Goal: Register for event/course

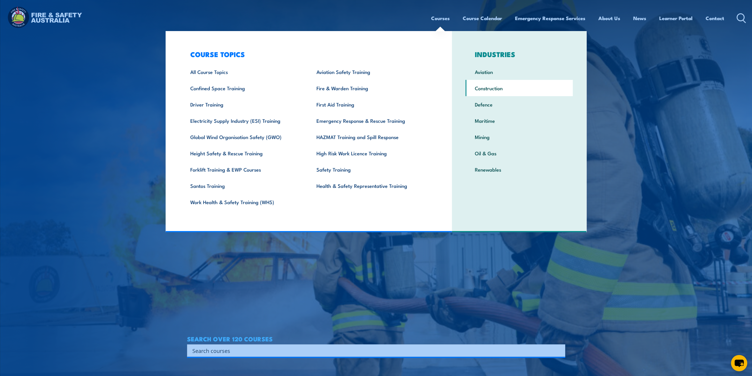
click at [488, 92] on link "Construction" at bounding box center [519, 88] width 107 height 16
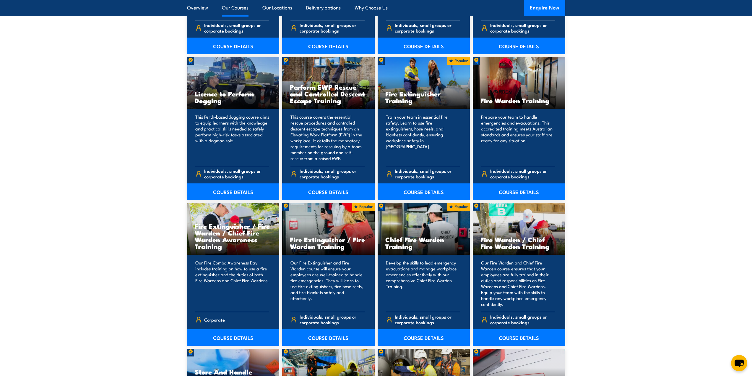
scroll to position [771, 0]
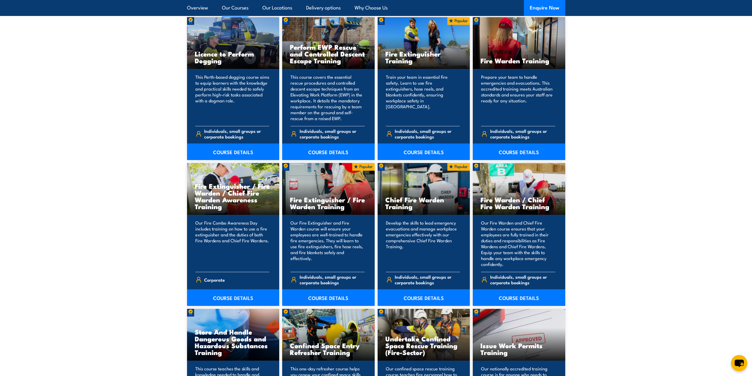
drag, startPoint x: 755, startPoint y: 15, endPoint x: 756, endPoint y: 84, distance: 68.6
click at [233, 299] on link "COURSE DETAILS" at bounding box center [233, 297] width 93 height 17
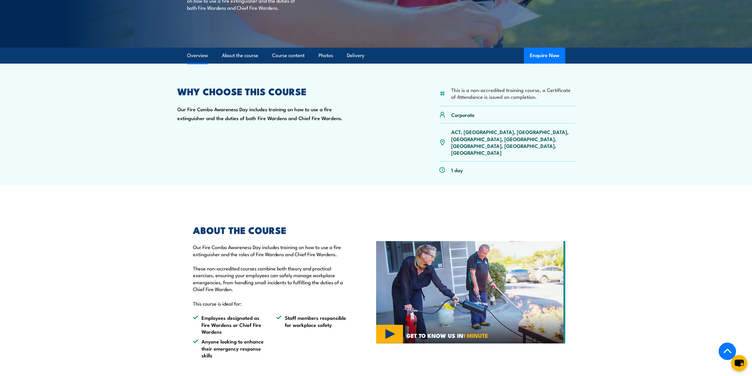
scroll to position [120, 0]
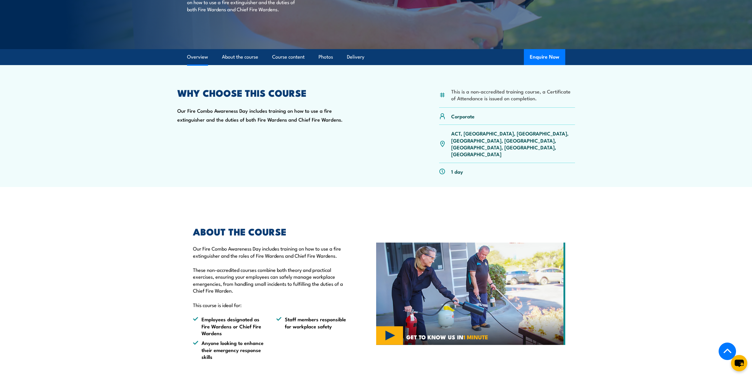
click at [501, 133] on p "ACT, NSW, NT, QLD, SA, TAS, VIC, WA" at bounding box center [513, 144] width 124 height 28
click at [500, 133] on p "ACT, NSW, NT, QLD, SA, TAS, VIC, WA" at bounding box center [513, 144] width 124 height 28
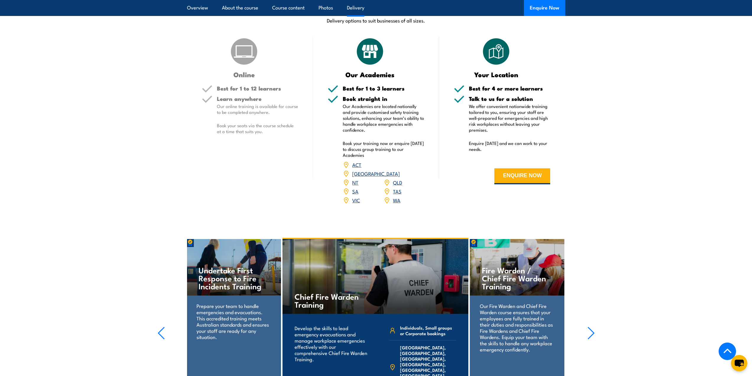
scroll to position [777, 0]
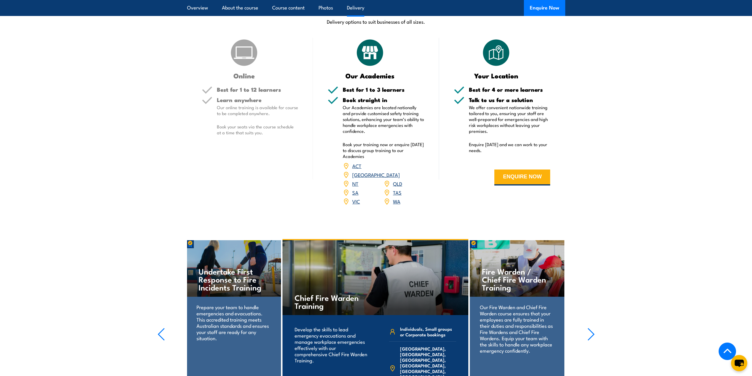
click at [355, 189] on link "SA" at bounding box center [355, 192] width 6 height 7
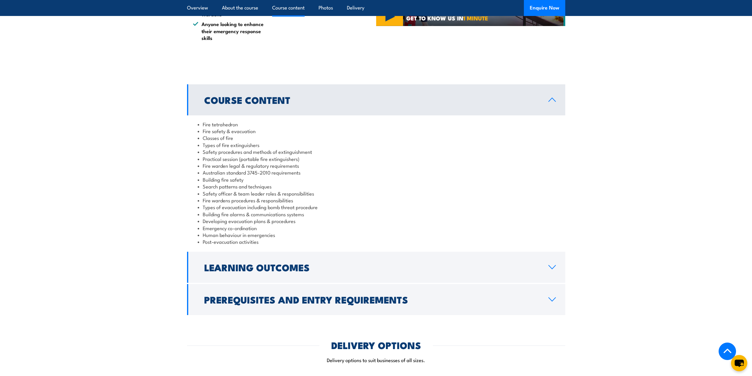
scroll to position [931, 0]
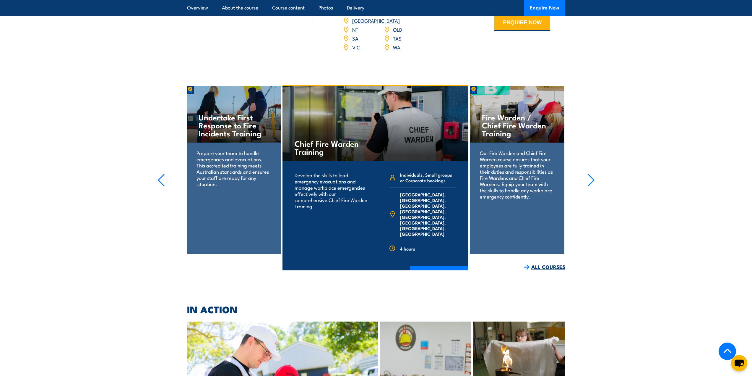
click at [544, 263] on link "ALL COURSES" at bounding box center [545, 266] width 42 height 7
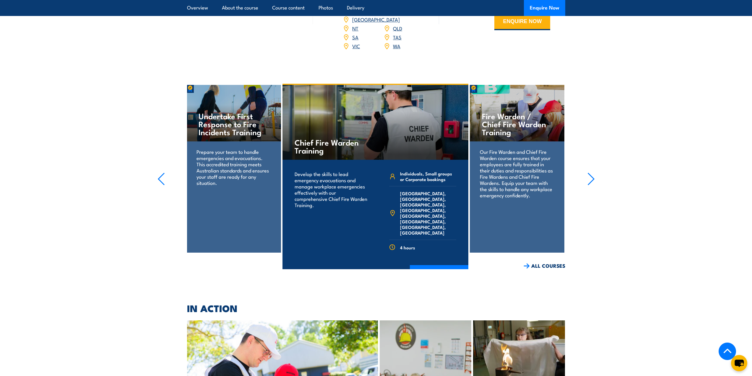
scroll to position [931, 0]
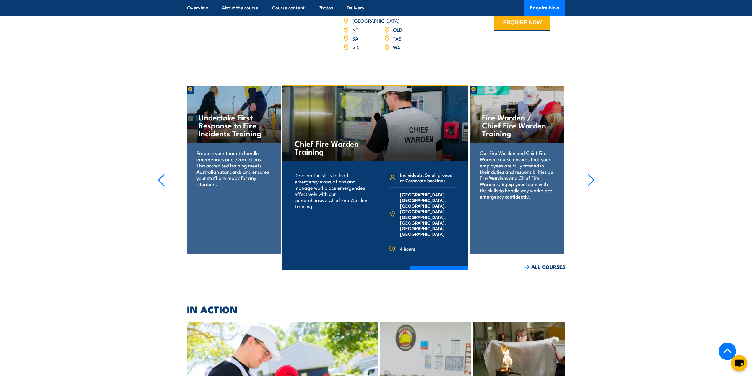
click at [595, 173] on icon "button" at bounding box center [591, 179] width 7 height 13
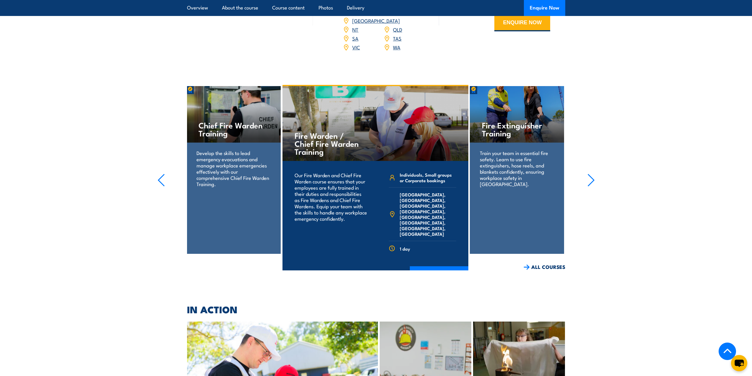
click at [591, 173] on icon "button" at bounding box center [591, 179] width 7 height 13
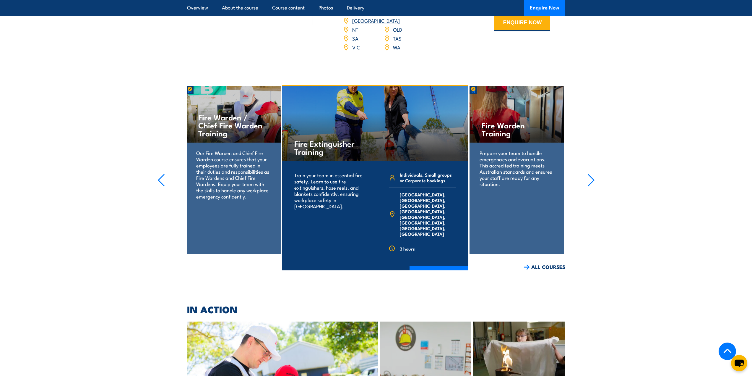
click at [592, 173] on icon "button" at bounding box center [591, 179] width 7 height 13
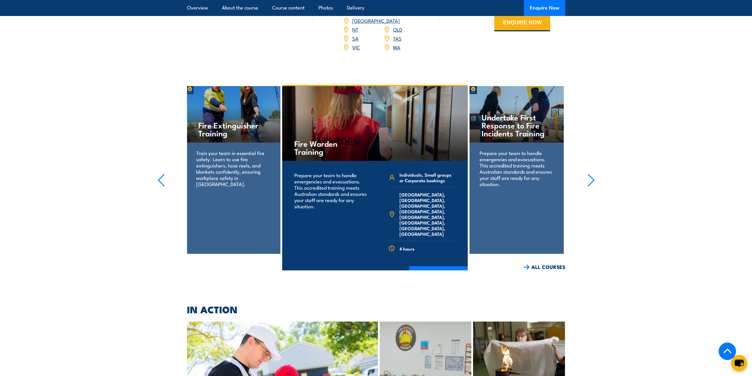
click at [592, 173] on icon "button" at bounding box center [591, 179] width 7 height 13
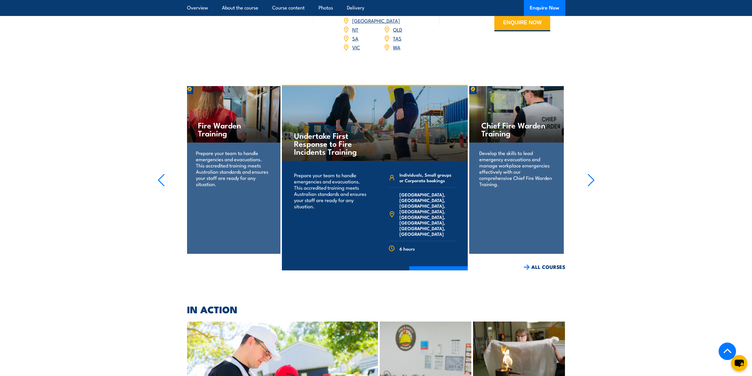
click at [592, 173] on icon "button" at bounding box center [591, 179] width 7 height 13
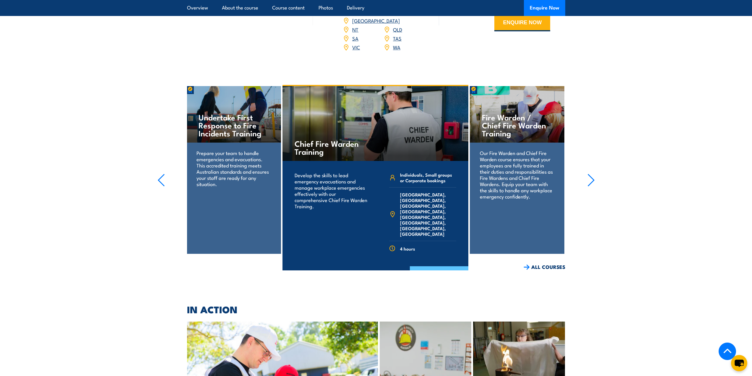
click at [430, 266] on link "COURSE DETAILS" at bounding box center [439, 273] width 59 height 15
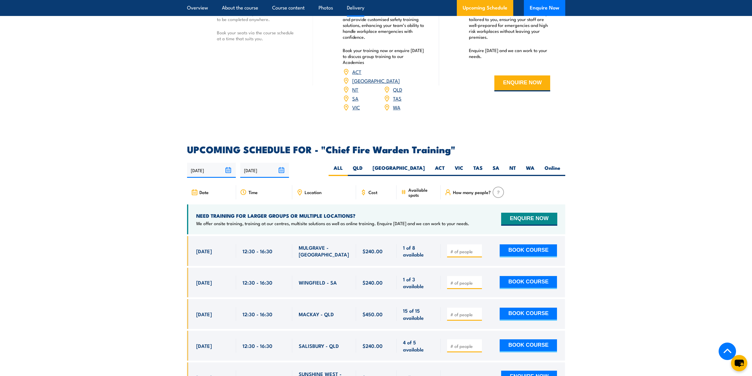
scroll to position [860, 0]
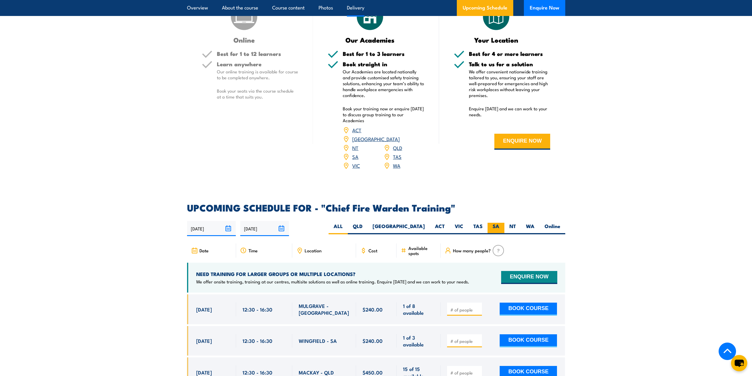
click at [493, 223] on label "SA" at bounding box center [496, 229] width 17 height 12
click at [500, 223] on input "SA" at bounding box center [502, 225] width 4 height 4
radio input "true"
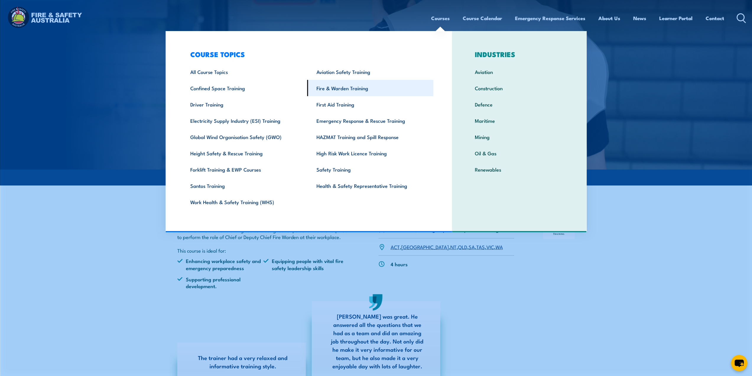
click at [349, 89] on link "Fire & Warden Training" at bounding box center [370, 88] width 126 height 16
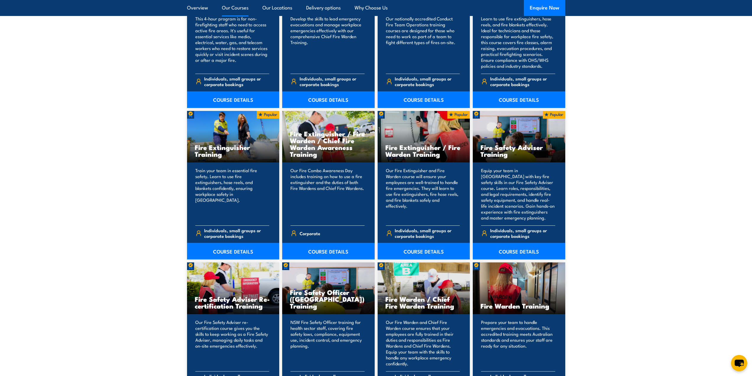
scroll to position [553, 0]
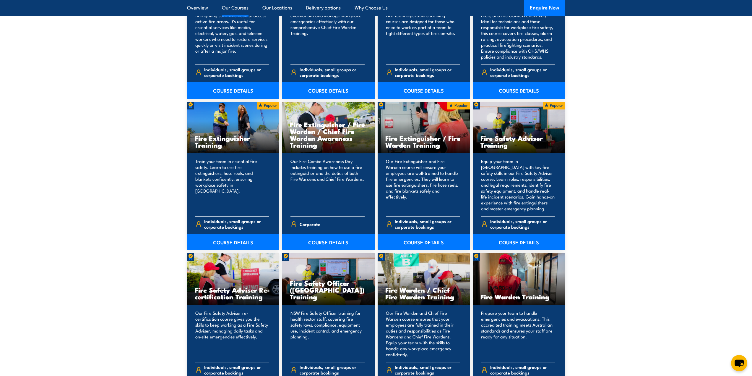
click at [219, 239] on link "COURSE DETAILS" at bounding box center [233, 241] width 93 height 17
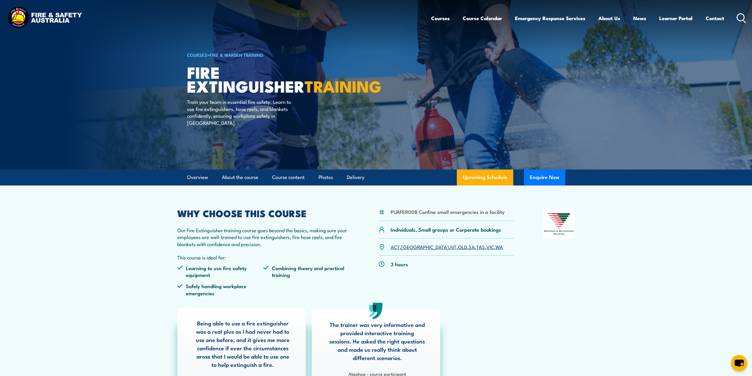
click at [469, 247] on link "SA" at bounding box center [472, 246] width 6 height 7
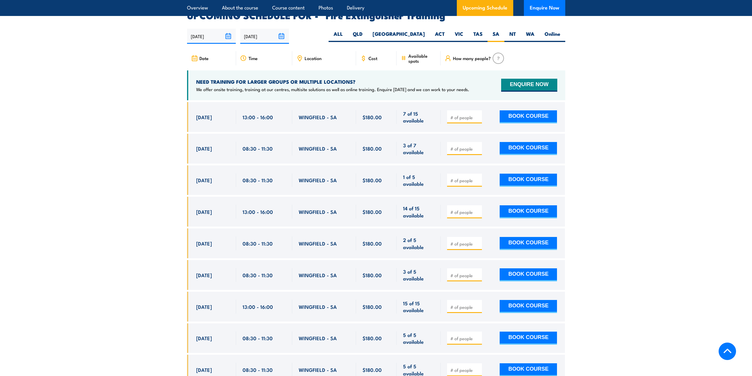
scroll to position [992, 0]
